Goal: Information Seeking & Learning: Learn about a topic

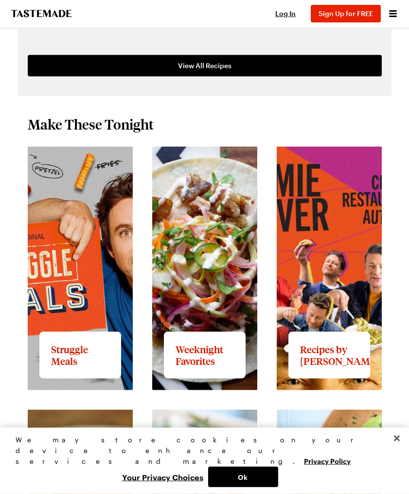
scroll to position [753, 0]
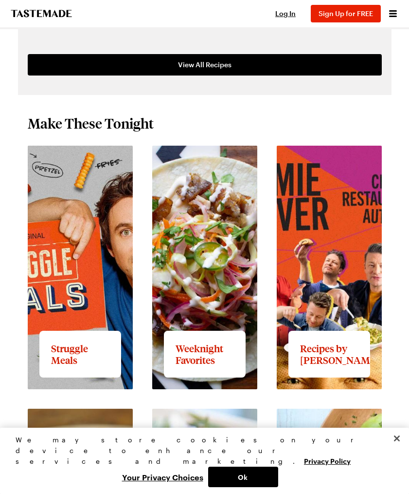
click at [340, 167] on link "View full content for Recipes by [PERSON_NAME]" at bounding box center [328, 157] width 103 height 21
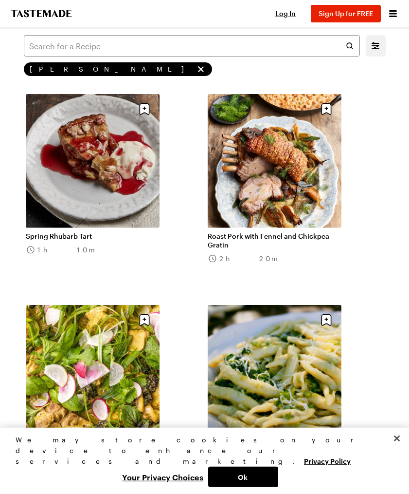
scroll to position [1744, 0]
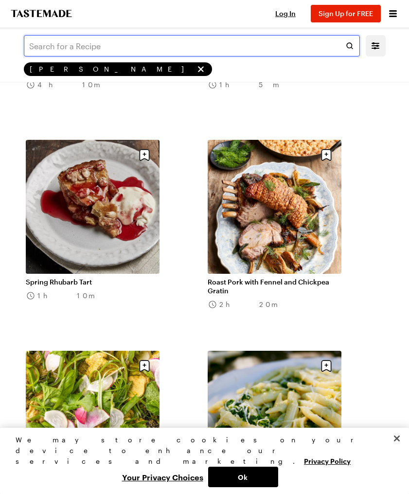
click at [52, 42] on input "text" at bounding box center [192, 45] width 336 height 21
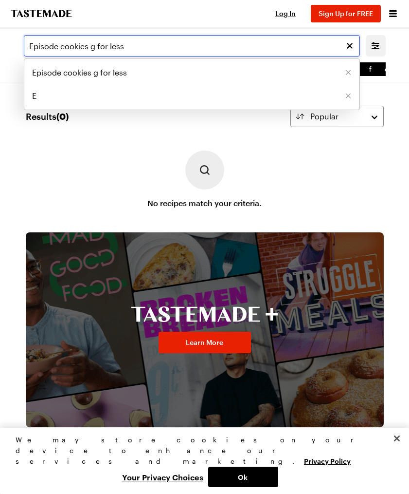
click at [91, 45] on input "Episode cookies g for less" at bounding box center [192, 45] width 336 height 21
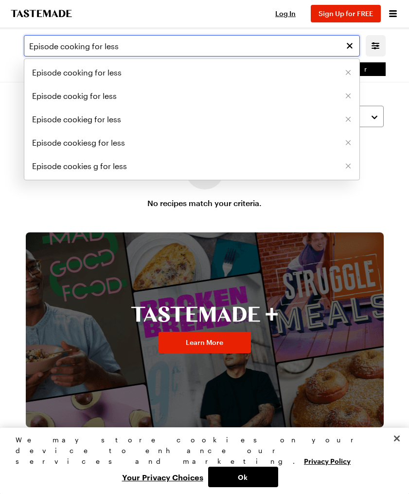
type input "Episode cooking for less"
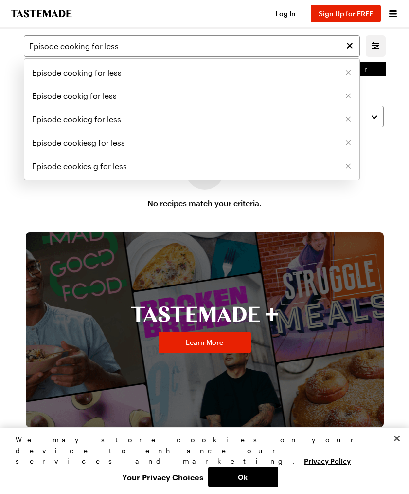
click at [65, 73] on span "Episode cooking for less" at bounding box center [77, 73] width 90 height 12
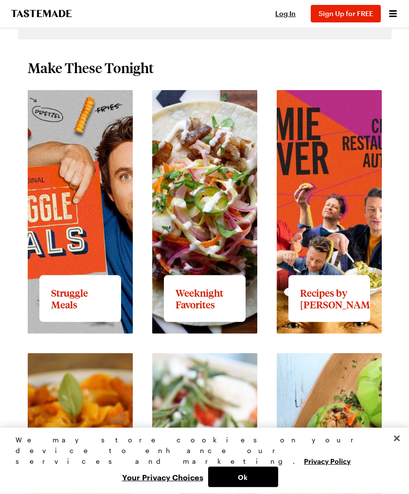
scroll to position [809, 0]
click at [330, 112] on link "View full content for Recipes by [PERSON_NAME]" at bounding box center [328, 101] width 103 height 21
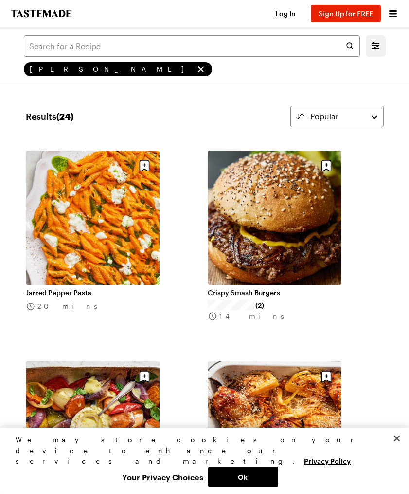
click at [335, 297] on link "Crispy Smash Burgers" at bounding box center [275, 292] width 134 height 9
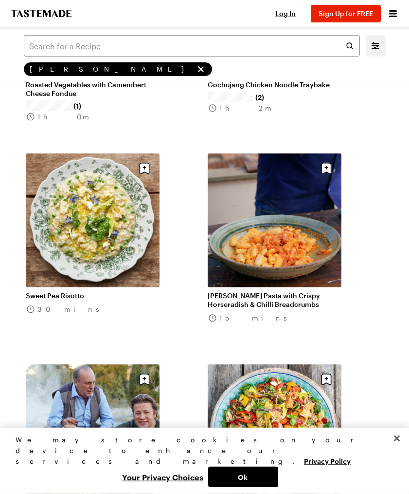
scroll to position [410, 0]
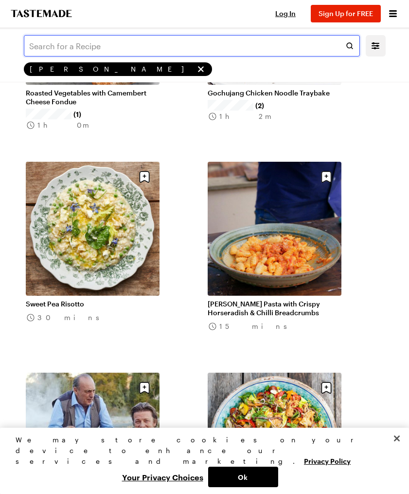
click at [47, 46] on input "text" at bounding box center [192, 45] width 336 height 21
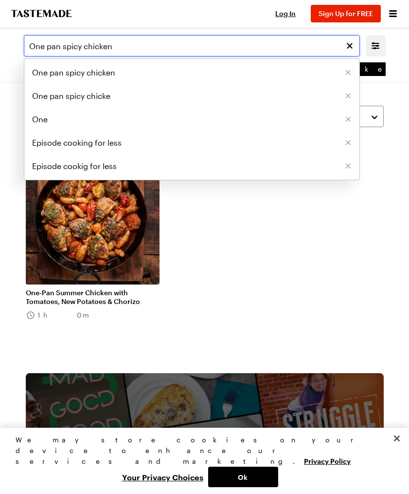
type input "One pan spicy chicken"
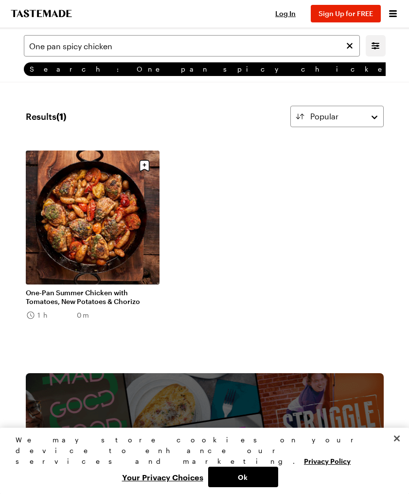
click at [76, 296] on link "One-Pan Summer Chicken with Tomatoes, New Potatoes & Chorizo" at bounding box center [93, 297] width 134 height 18
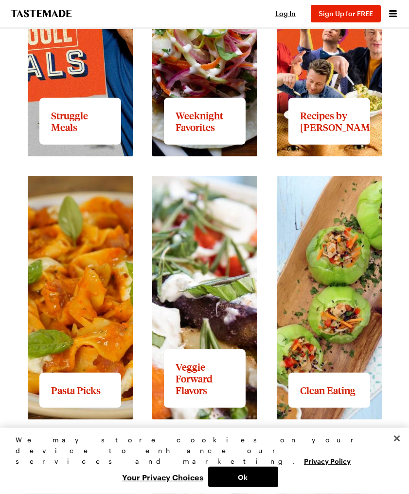
scroll to position [986, 0]
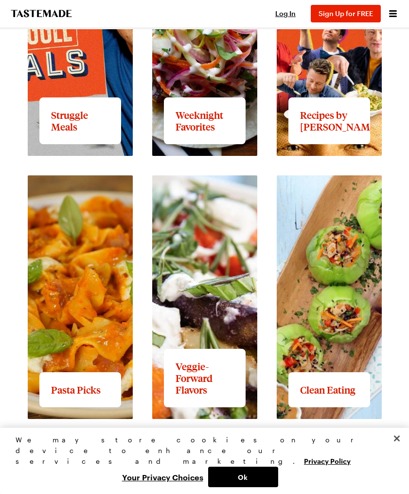
click at [396, 449] on button "Close" at bounding box center [397, 437] width 21 height 21
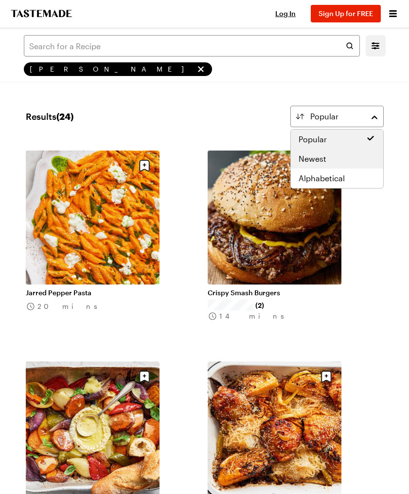
click at [314, 157] on span "Newest" at bounding box center [313, 159] width 28 height 12
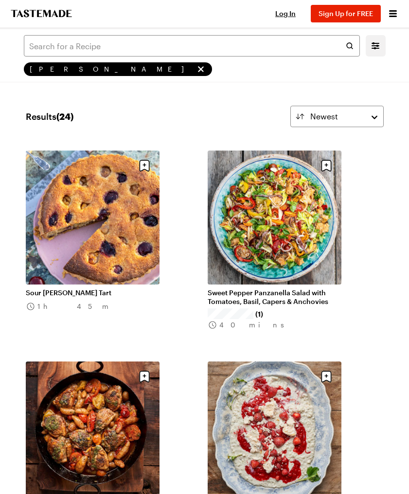
click at [52, 69] on span "[PERSON_NAME]" at bounding box center [112, 69] width 164 height 9
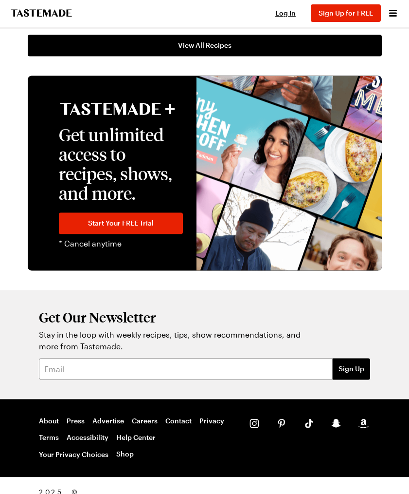
scroll to position [1652, 0]
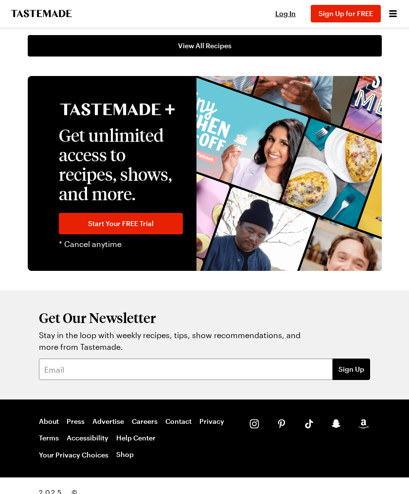
click at [406, 373] on div "Get Our Newsletter Stay in the loop with weekly recipes, tips, show recommendat…" at bounding box center [204, 344] width 409 height 109
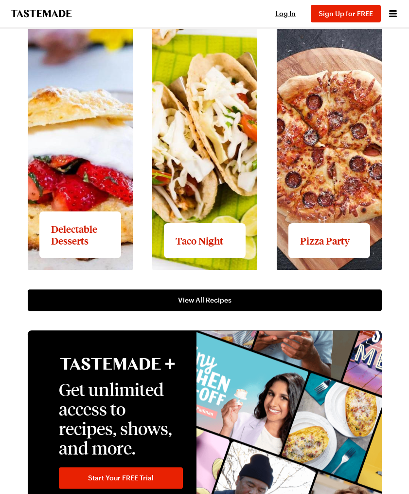
scroll to position [1398, 0]
click at [314, 296] on link "View All Recipes" at bounding box center [205, 299] width 354 height 21
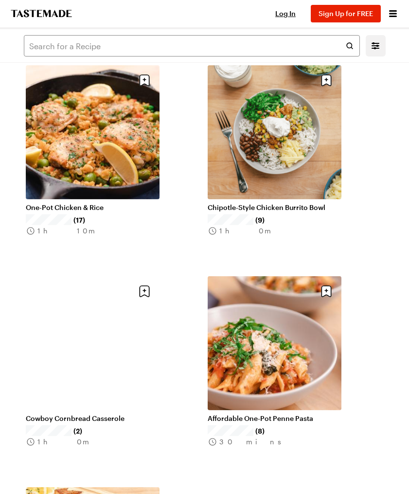
scroll to position [278, 0]
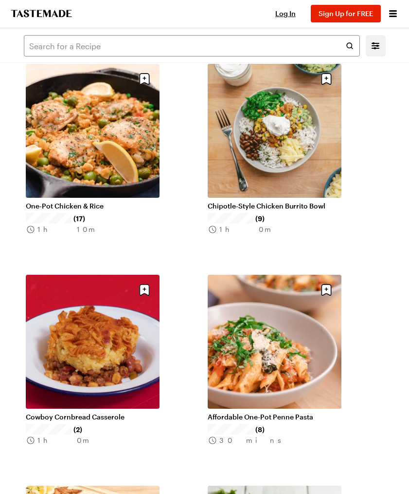
click at [64, 203] on link "One-Pot Chicken & Rice" at bounding box center [93, 206] width 134 height 9
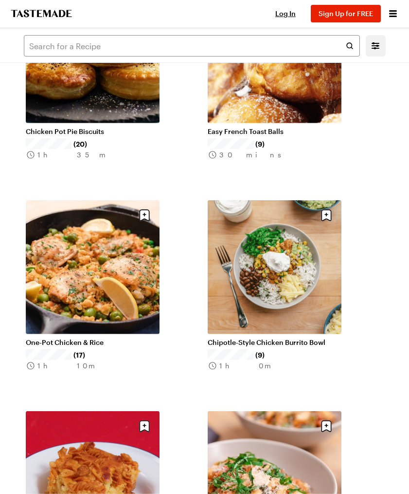
scroll to position [144, 0]
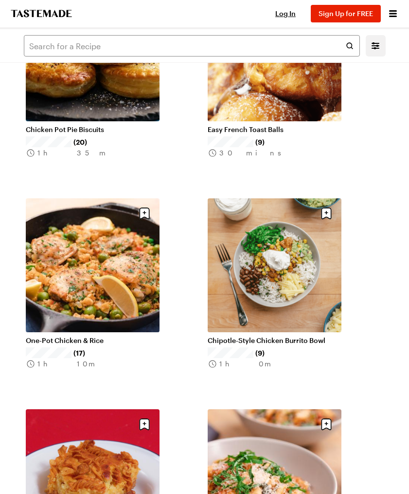
click at [296, 336] on link "Chipotle-Style Chicken Burrito Bowl" at bounding box center [275, 340] width 134 height 9
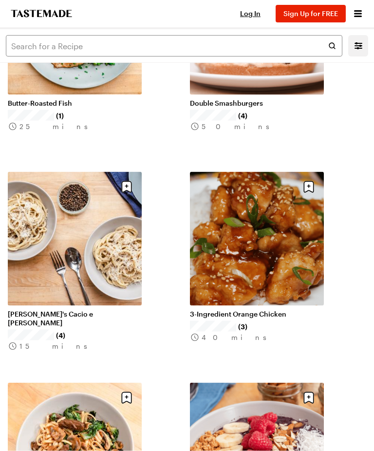
scroll to position [2073, 0]
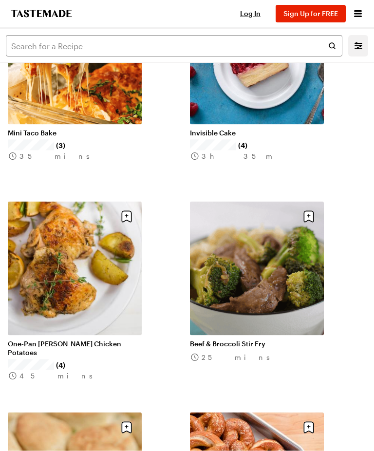
scroll to position [3124, 0]
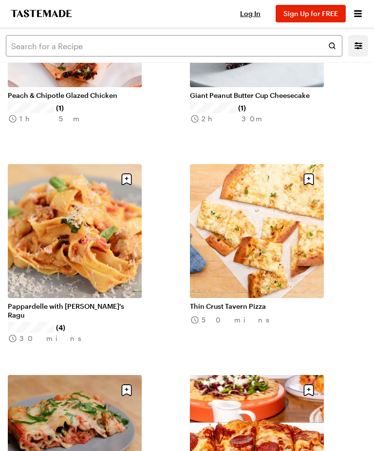
scroll to position [5916, 0]
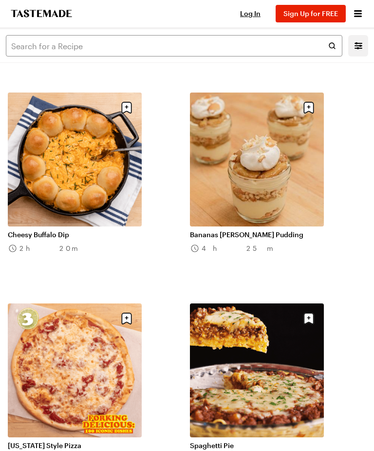
scroll to position [6995, 0]
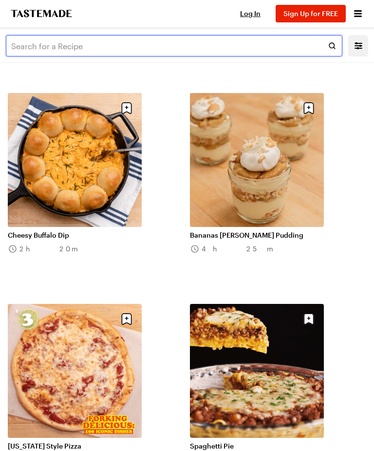
click at [39, 42] on input "text" at bounding box center [174, 45] width 336 height 21
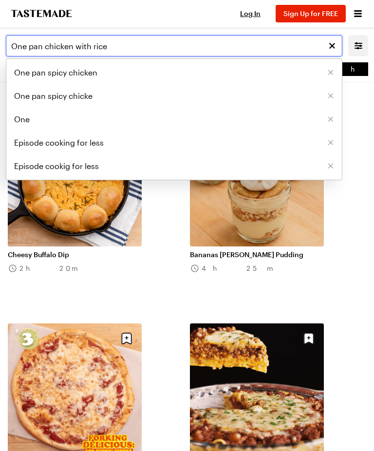
type input "One pan chicken with rice"
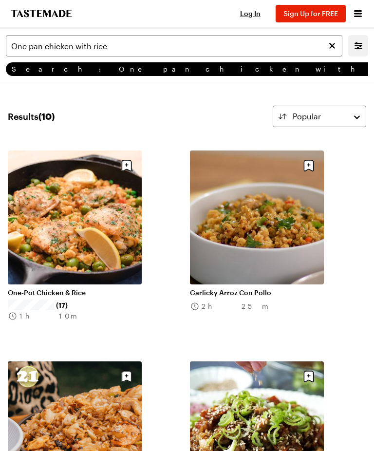
scroll to position [10, 0]
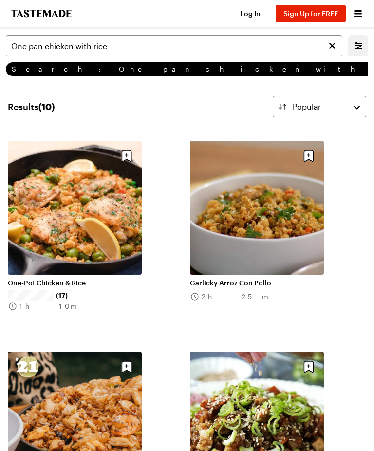
click at [35, 284] on link "One-Pot Chicken & Rice" at bounding box center [75, 282] width 134 height 9
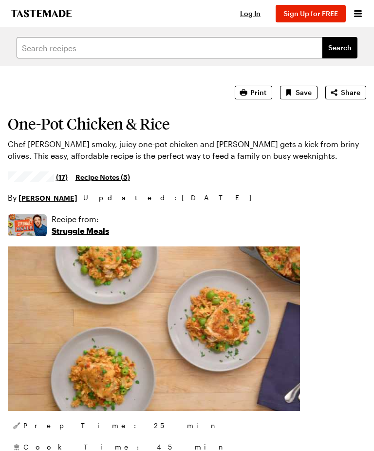
click at [36, 294] on img at bounding box center [154, 328] width 292 height 165
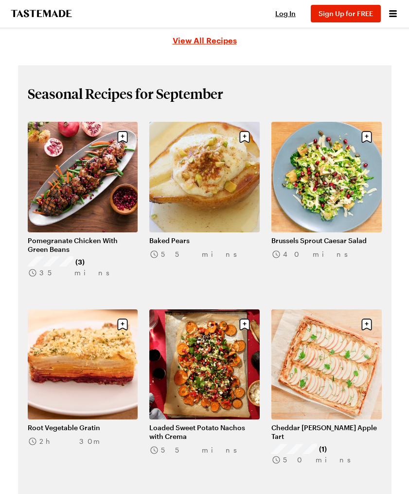
scroll to position [122, 0]
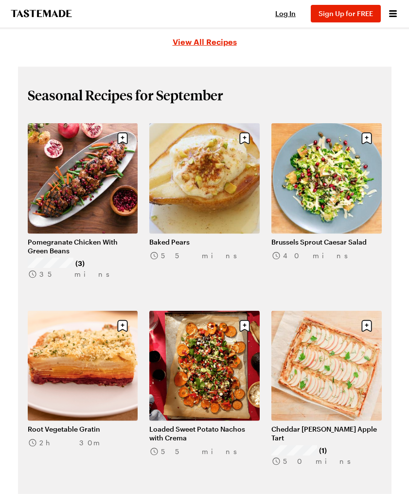
click at [396, 14] on icon "Open menu" at bounding box center [393, 13] width 8 height 7
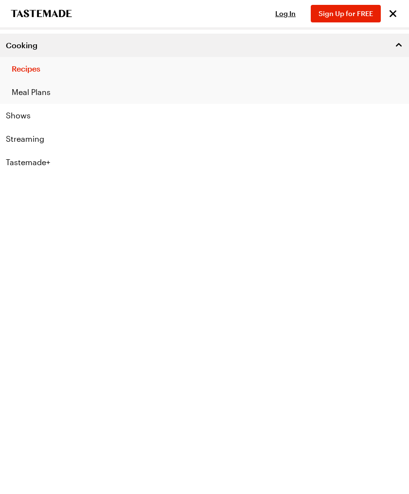
click at [21, 117] on link "Shows" at bounding box center [204, 115] width 409 height 23
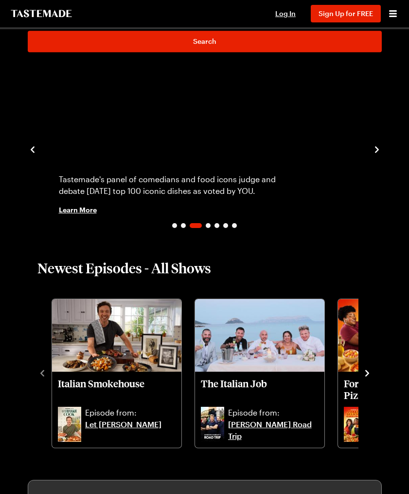
scroll to position [76, 0]
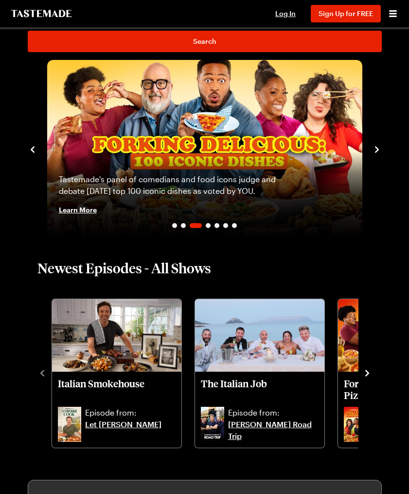
click at [369, 371] on icon "navigate to next item" at bounding box center [368, 373] width 10 height 10
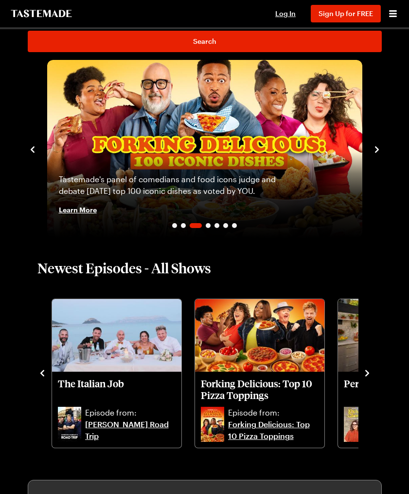
click at [369, 373] on icon "navigate to next item" at bounding box center [368, 373] width 4 height 6
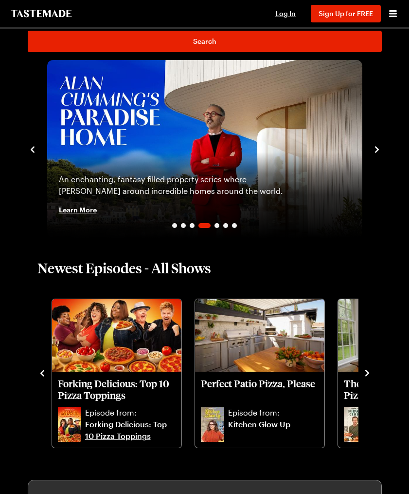
click at [370, 372] on icon "navigate to next item" at bounding box center [368, 373] width 10 height 10
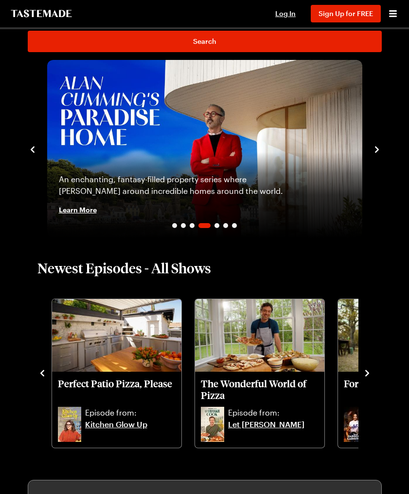
click at [368, 370] on icon "navigate to next item" at bounding box center [368, 373] width 10 height 10
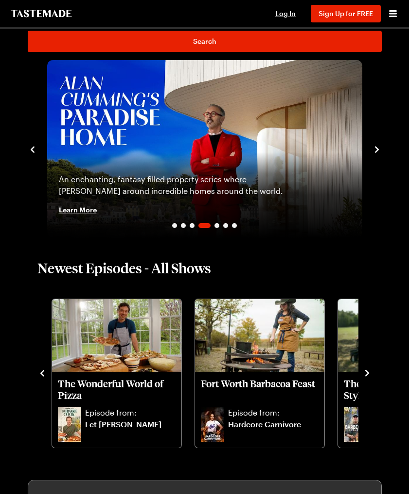
click at [370, 370] on icon "navigate to next item" at bounding box center [368, 373] width 10 height 10
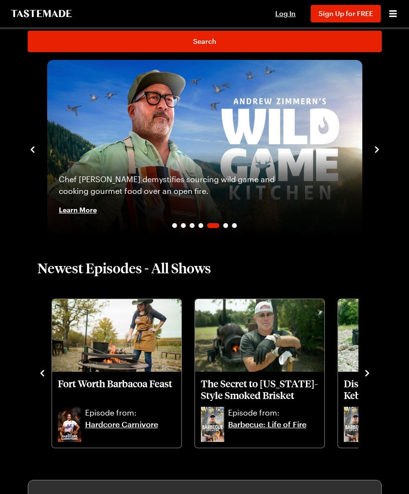
click at [370, 368] on icon "navigate to next item" at bounding box center [368, 373] width 10 height 10
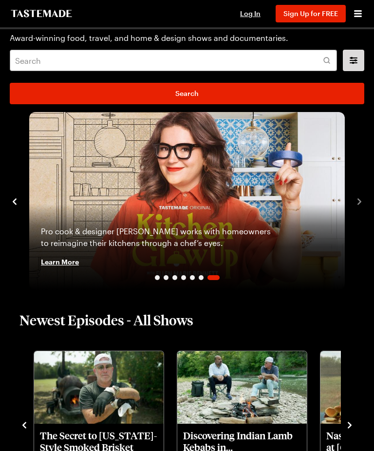
scroll to position [0, 0]
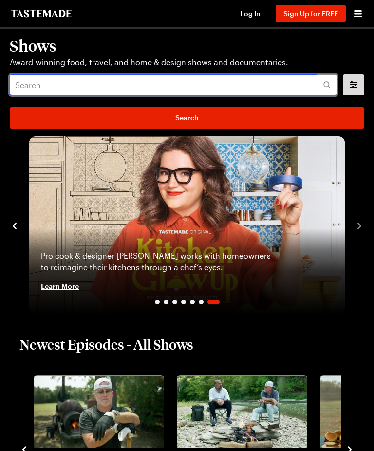
click at [28, 82] on input "text" at bounding box center [173, 84] width 327 height 21
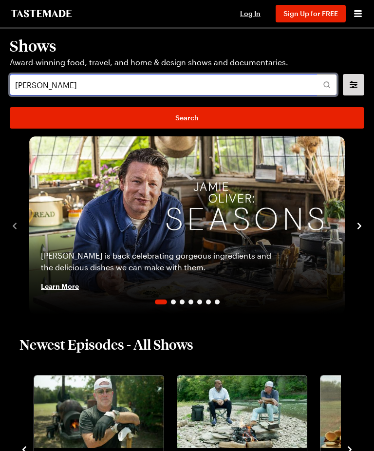
type input "[PERSON_NAME]"
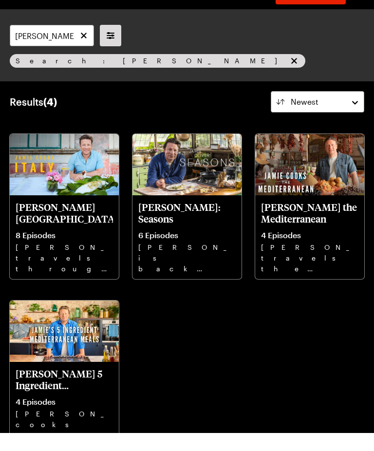
scroll to position [20, 0]
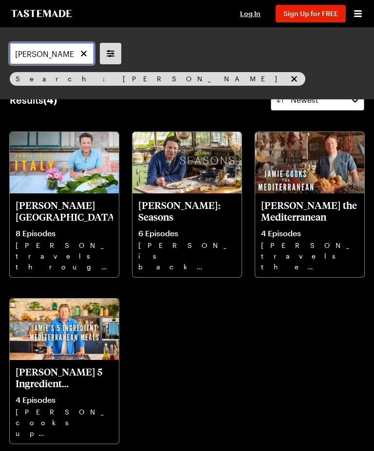
click at [81, 45] on input "[PERSON_NAME]" at bounding box center [52, 53] width 84 height 21
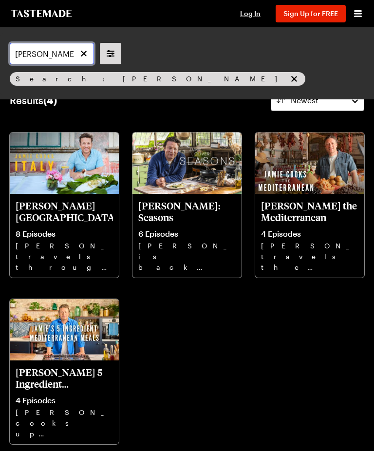
click at [88, 53] on input "[PERSON_NAME]" at bounding box center [52, 53] width 84 height 21
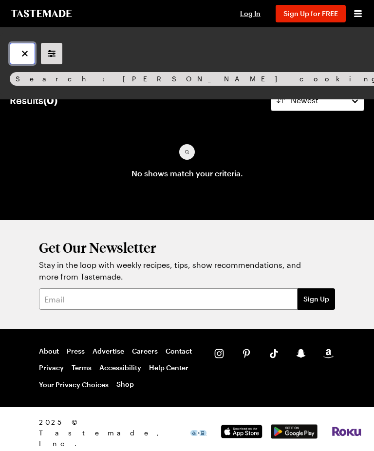
type input "[PERSON_NAME] cooking for less"
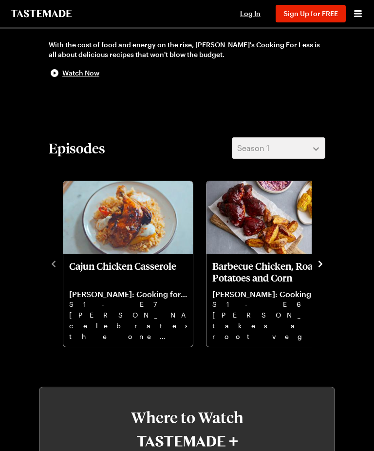
scroll to position [251, 0]
click at [319, 262] on icon "navigate to next item" at bounding box center [320, 264] width 10 height 10
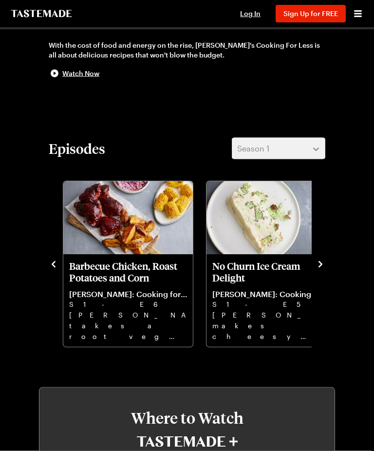
scroll to position [251, 0]
click at [323, 265] on icon "navigate to next item" at bounding box center [320, 264] width 10 height 10
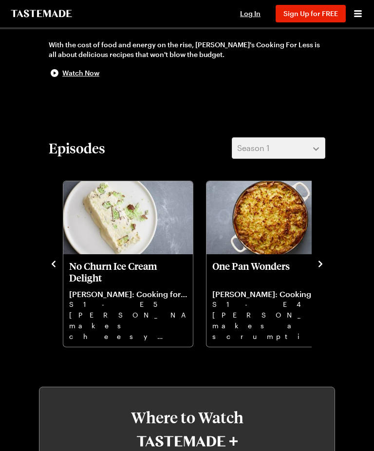
click at [258, 266] on p "One Pan Wonders" at bounding box center [271, 271] width 118 height 23
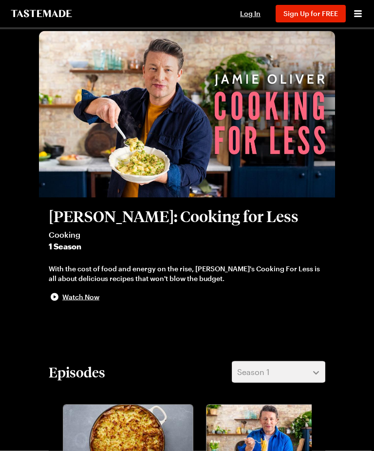
scroll to position [0, 0]
